Goal: Information Seeking & Learning: Learn about a topic

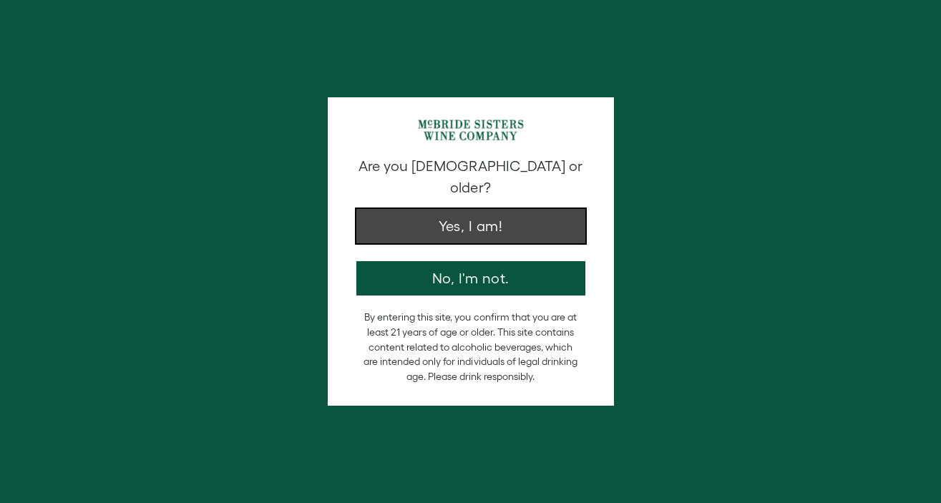
click at [512, 220] on button "Yes, I am!" at bounding box center [470, 226] width 229 height 34
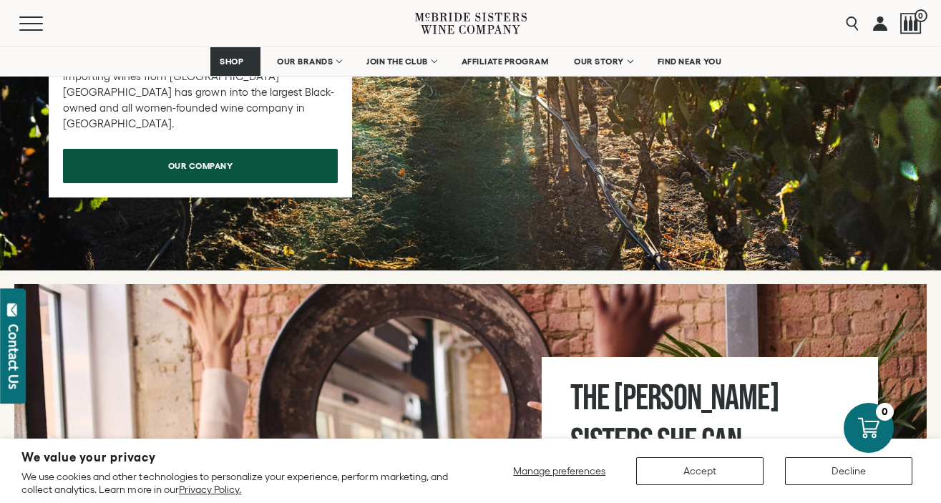
scroll to position [4458, 0]
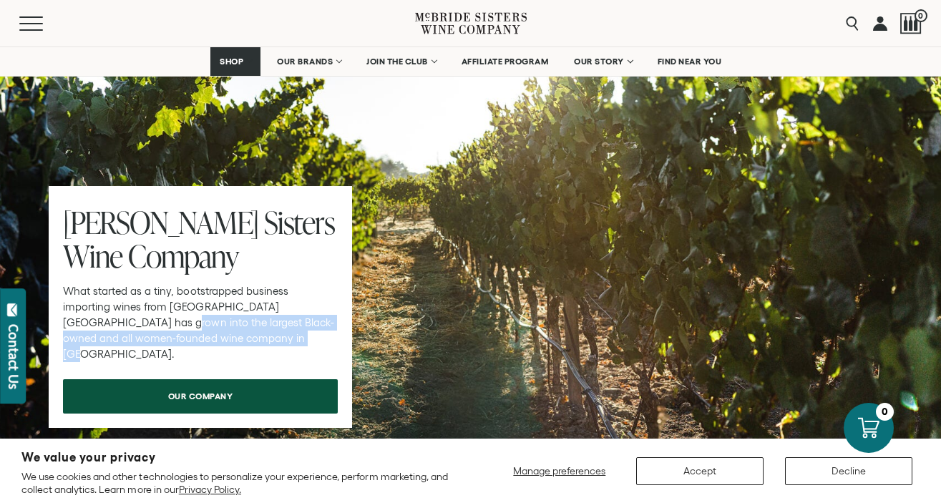
drag, startPoint x: 64, startPoint y: 262, endPoint x: 259, endPoint y: 276, distance: 195.2
click at [259, 283] on p "What started as a tiny, bootstrapped business importing wines from [GEOGRAPHIC_…" at bounding box center [200, 322] width 275 height 79
copy p "argest Black-owned and all women-founded wine company in the United States."
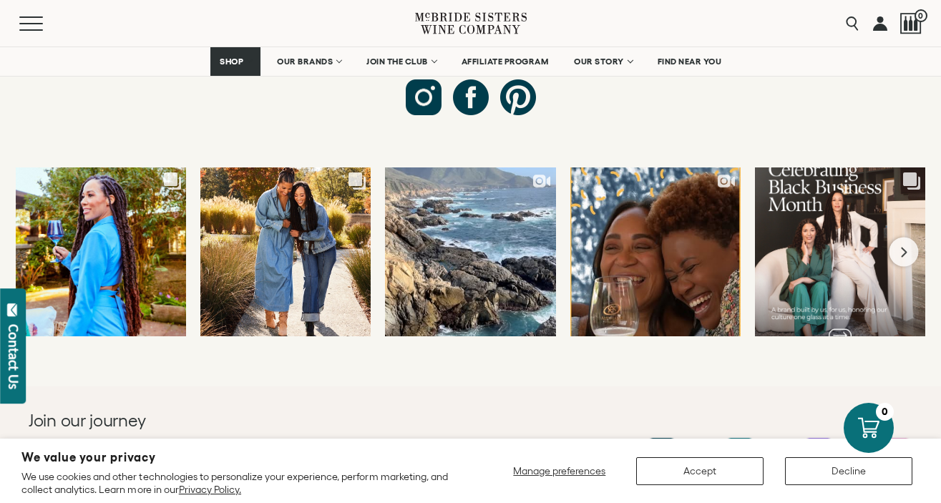
scroll to position [5653, 0]
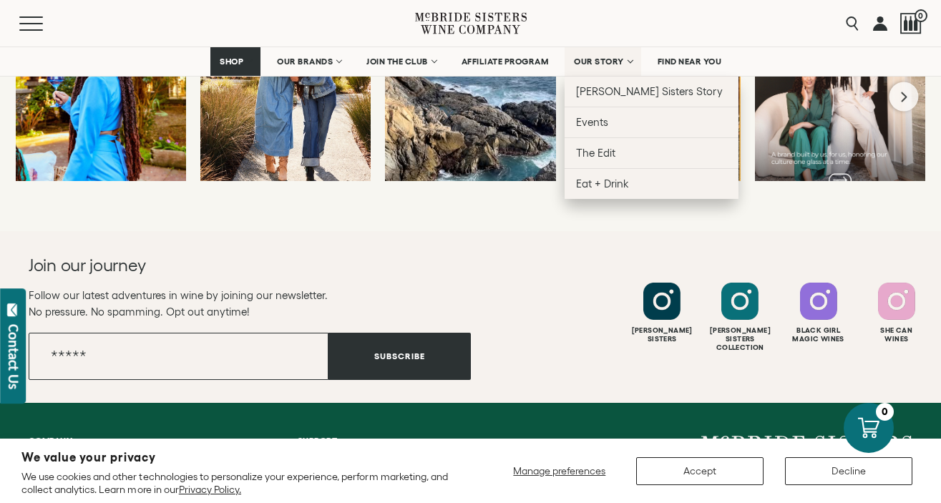
click at [600, 62] on span "OUR STORY" at bounding box center [599, 62] width 50 height 10
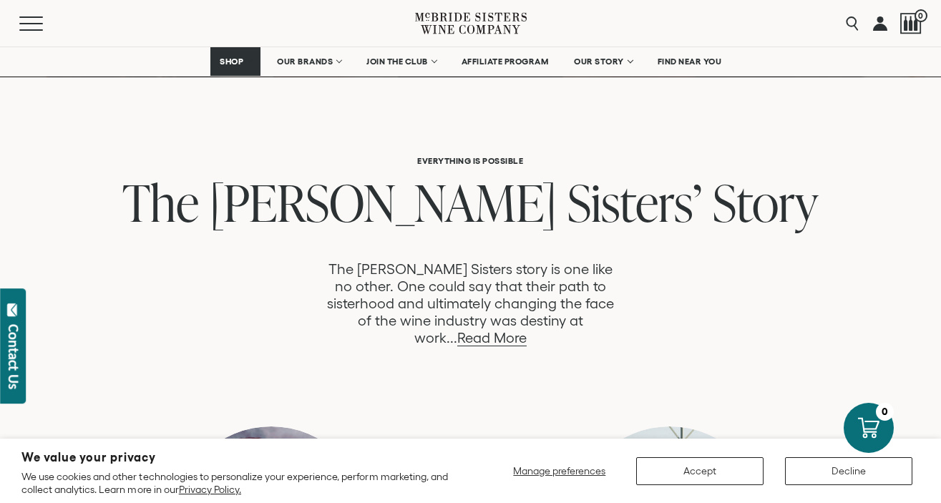
scroll to position [665, 0]
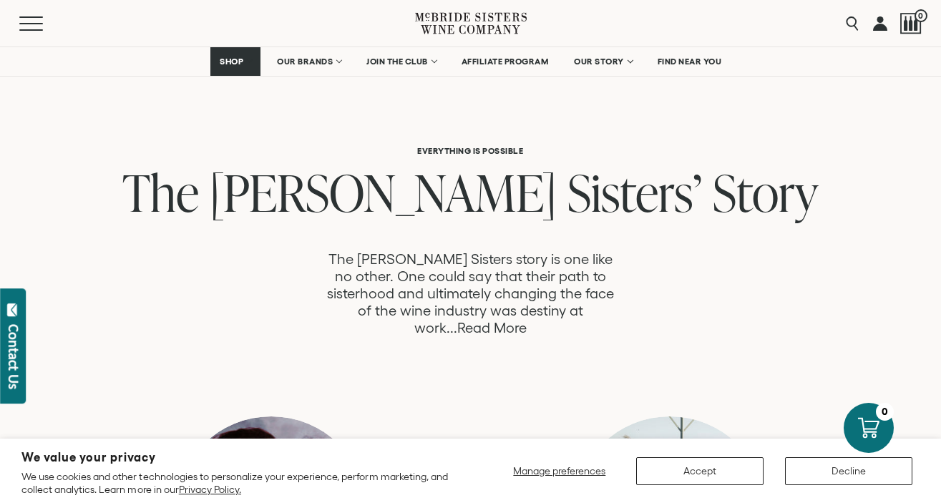
click at [527, 320] on link "Read More" at bounding box center [491, 328] width 69 height 16
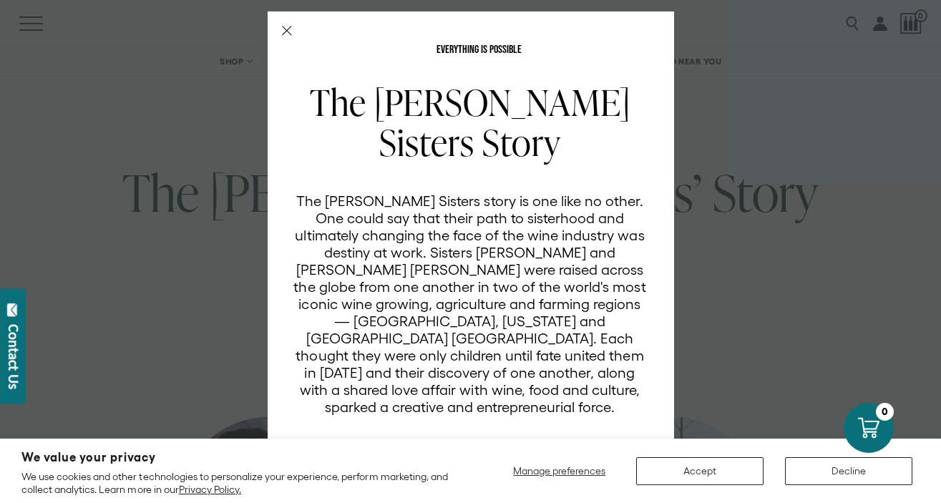
scroll to position [0, 0]
click at [505, 255] on p "The [PERSON_NAME] Sisters story is one like no other. One could say that their …" at bounding box center [470, 304] width 354 height 223
drag, startPoint x: 505, startPoint y: 254, endPoint x: 557, endPoint y: 253, distance: 51.5
click at [557, 253] on p "The [PERSON_NAME] Sisters story is one like no other. One could say that their …" at bounding box center [470, 304] width 354 height 223
copy p "Andréa"
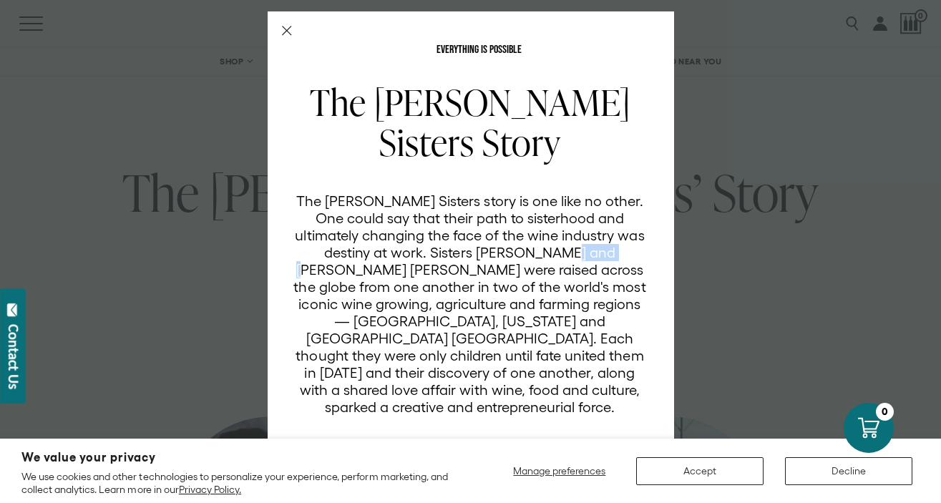
scroll to position [25, 0]
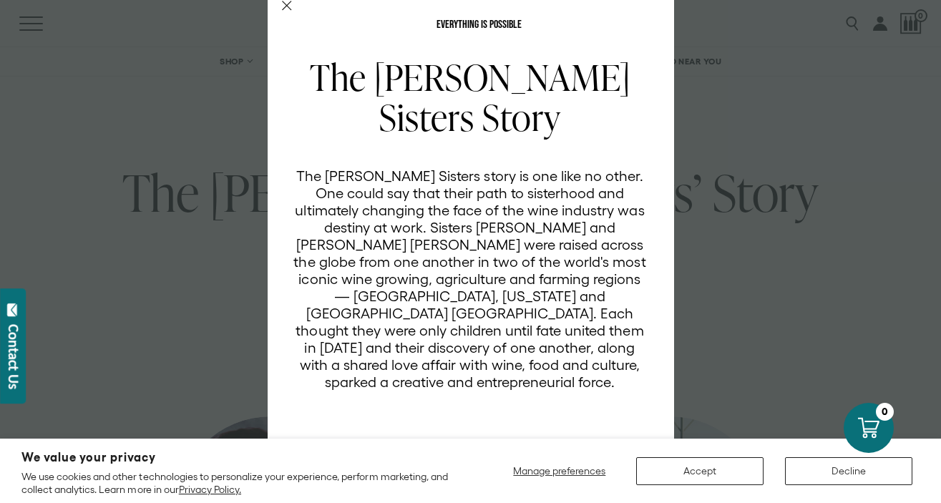
click at [799, 228] on div "EVERYTHING IS POSSIBLE The McBride Sisters Story The McBride Sisters story is o…" at bounding box center [470, 251] width 941 height 503
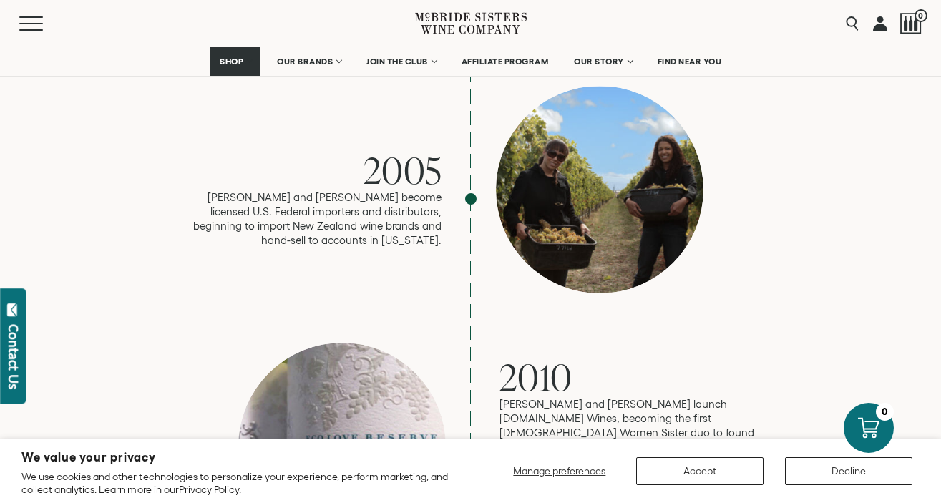
scroll to position [1881, 0]
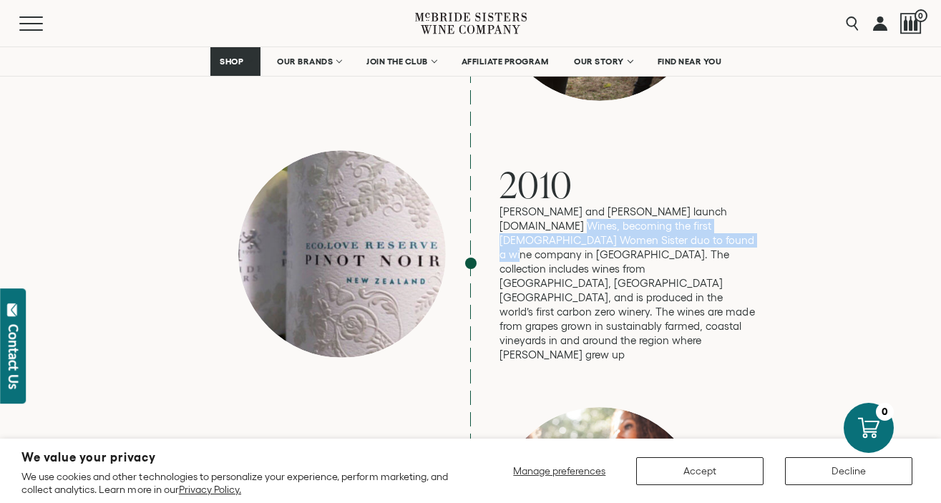
drag, startPoint x: 517, startPoint y: 173, endPoint x: 650, endPoint y: 180, distance: 133.3
click at [650, 205] on p "[PERSON_NAME] and [PERSON_NAME] launch [DOMAIN_NAME] Wines, becoming the first …" at bounding box center [629, 283] width 258 height 157
copy p "first Black Women Sister duo to found a wine company in the United States."
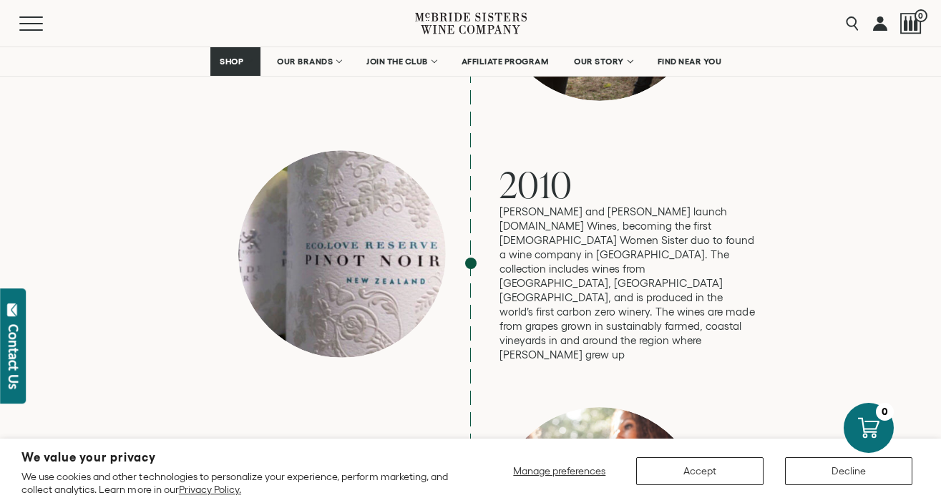
click at [648, 205] on p "[PERSON_NAME] and [PERSON_NAME] launch [DOMAIN_NAME] Wines, becoming the first …" at bounding box center [629, 283] width 258 height 157
drag, startPoint x: 626, startPoint y: 160, endPoint x: 698, endPoint y: 155, distance: 71.7
click at [697, 205] on p "[PERSON_NAME] and [PERSON_NAME] launch [DOMAIN_NAME] Wines, becoming the first …" at bounding box center [629, 283] width 258 height 157
copy p "eco.love Wines"
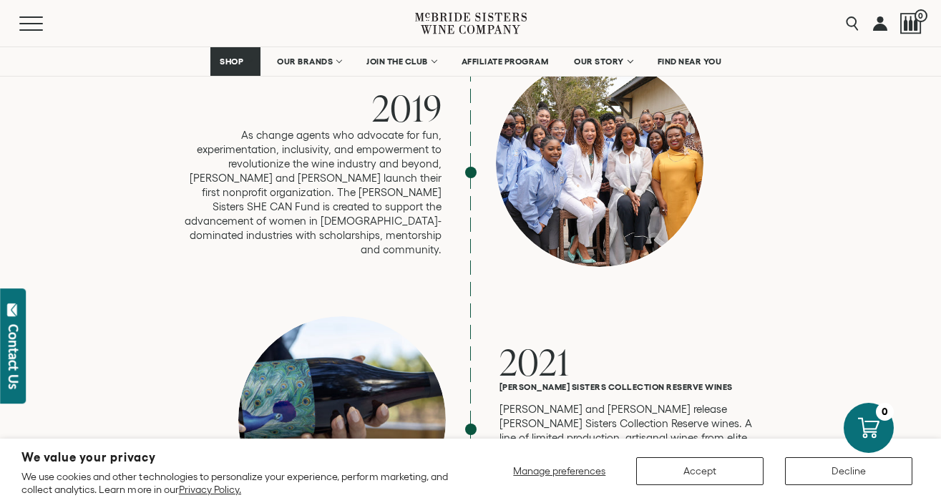
scroll to position [3308, 0]
